Goal: Obtain resource: Download file/media

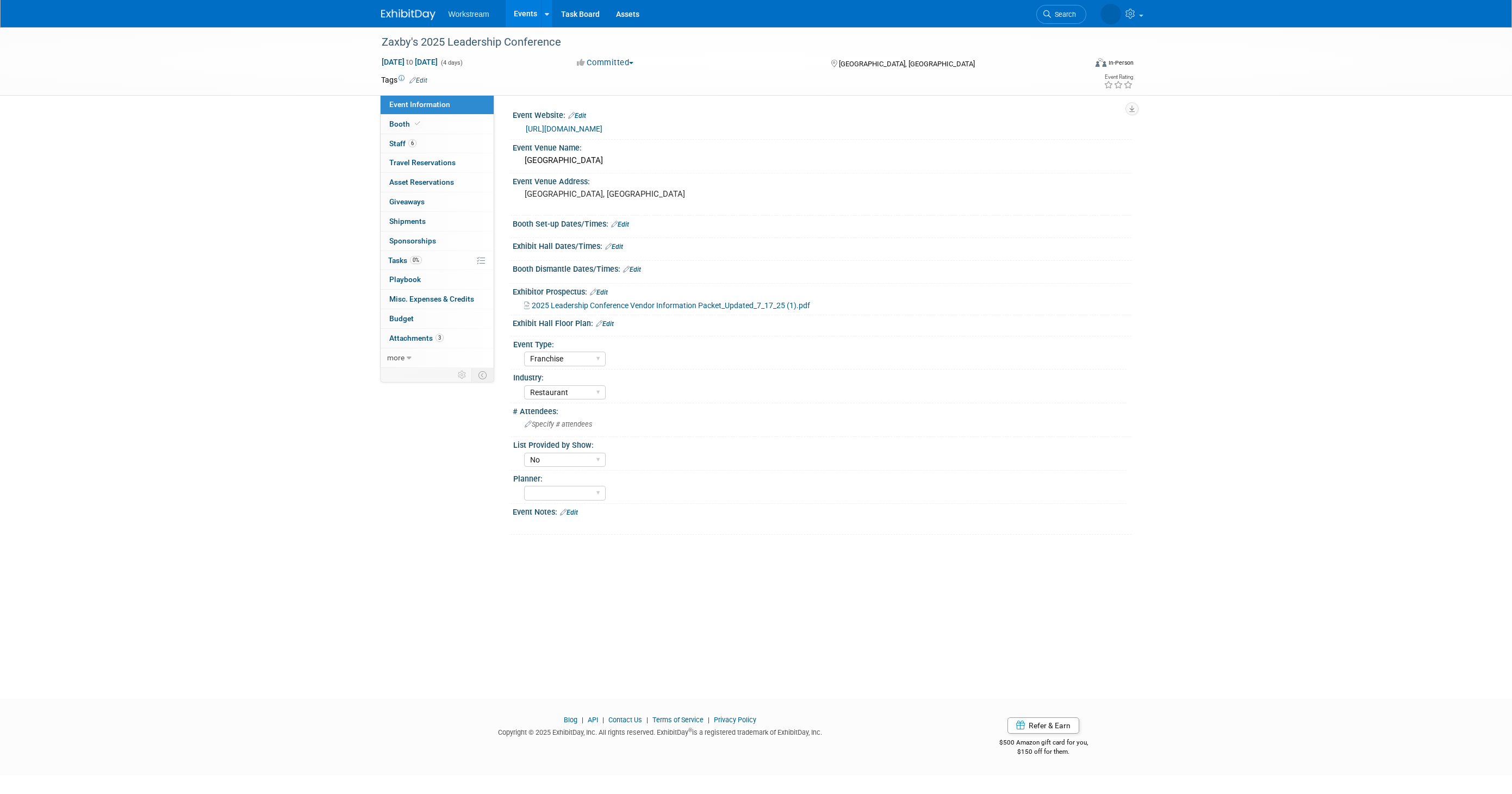
select select "Franchise"
select select "Restaurant"
select select "No"
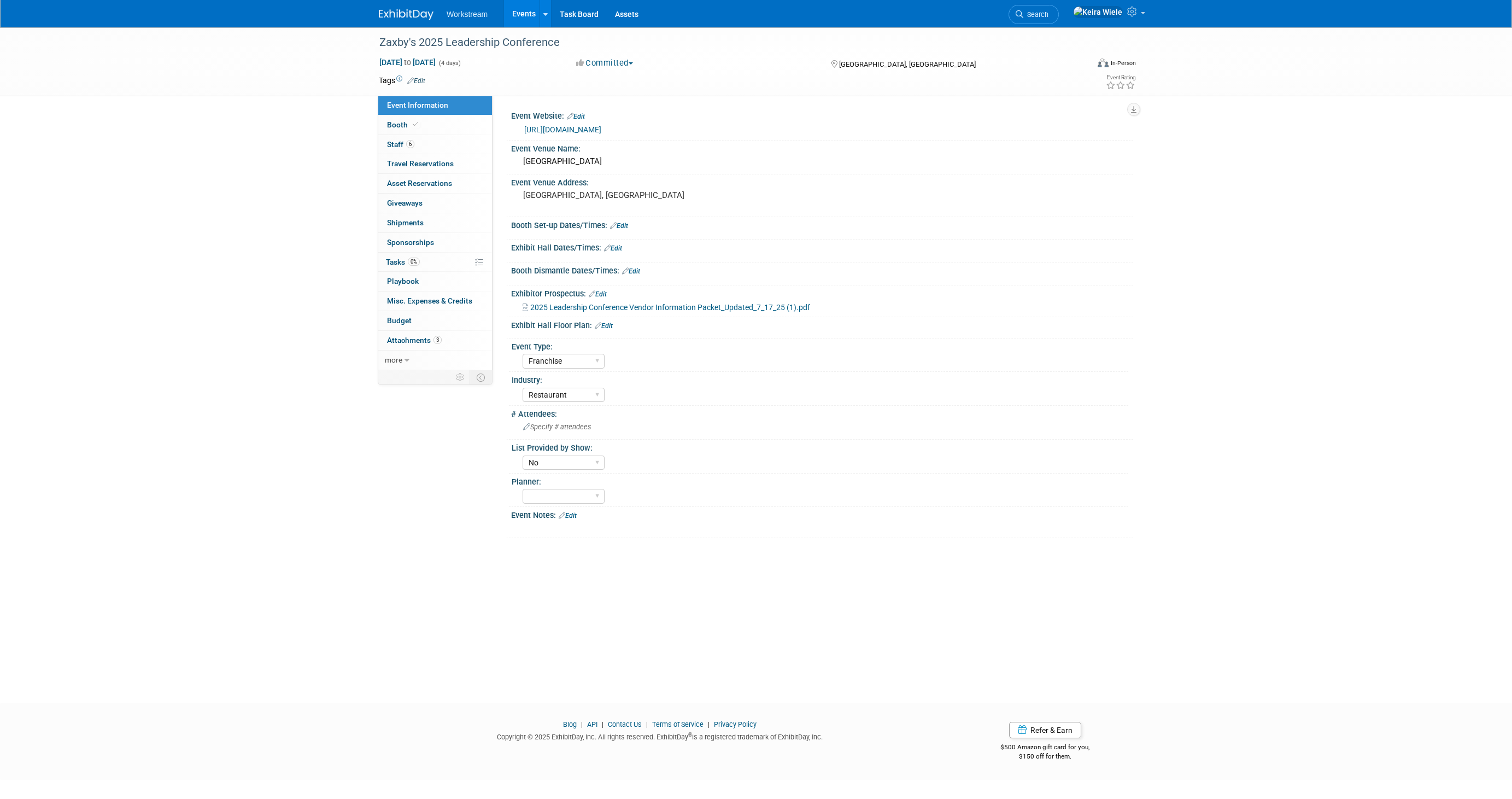
click at [641, 304] on span "2025 Leadership Conference Vendor Information Packet_Updated_7_17_25 (1).pdf" at bounding box center [670, 307] width 280 height 9
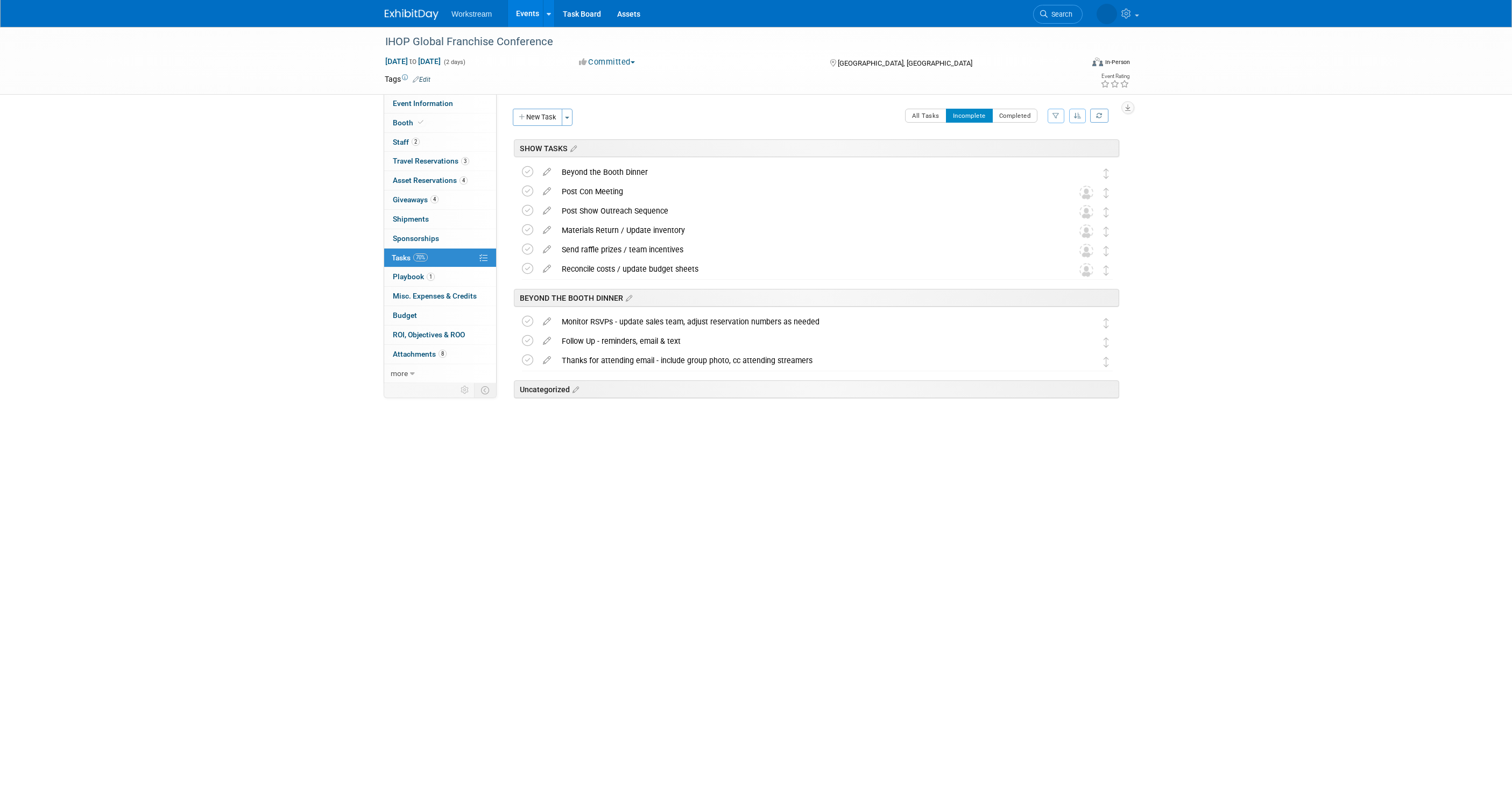
click at [732, 453] on div "IHOP Global Franchise Conference Sep 24, 2025 to Sep 25, 2025 (2 days) Sep 24, …" at bounding box center [756, 350] width 1512 height 645
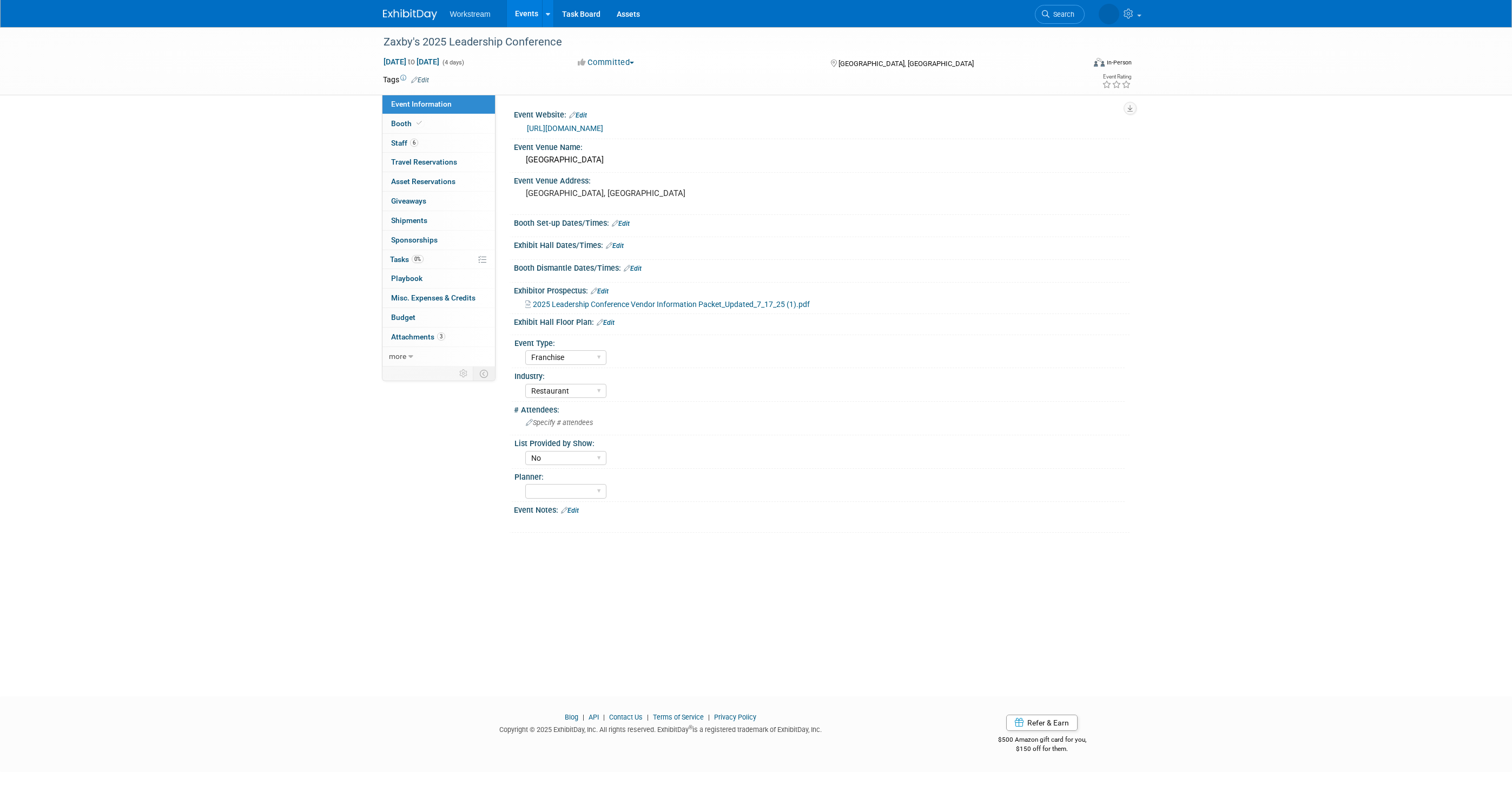
select select "Franchise"
select select "Restaurant"
select select "No"
click at [686, 305] on span "2025 Leadership Conference Vendor Information Packet_Updated_7_17_25 (1).pdf" at bounding box center [672, 304] width 277 height 9
